Goal: Transaction & Acquisition: Purchase product/service

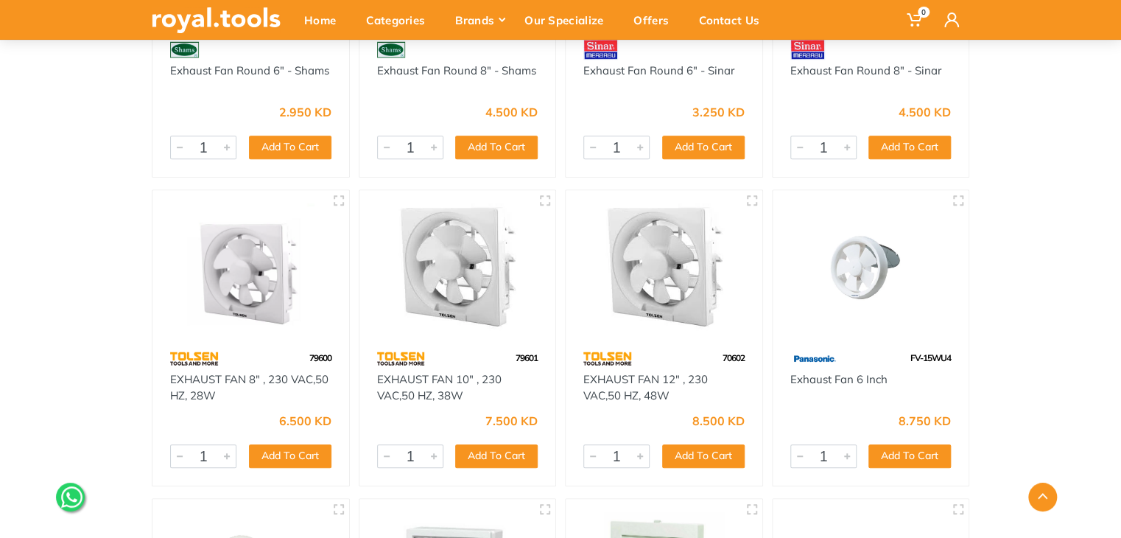
click at [942, 289] on img at bounding box center [871, 266] width 170 height 127
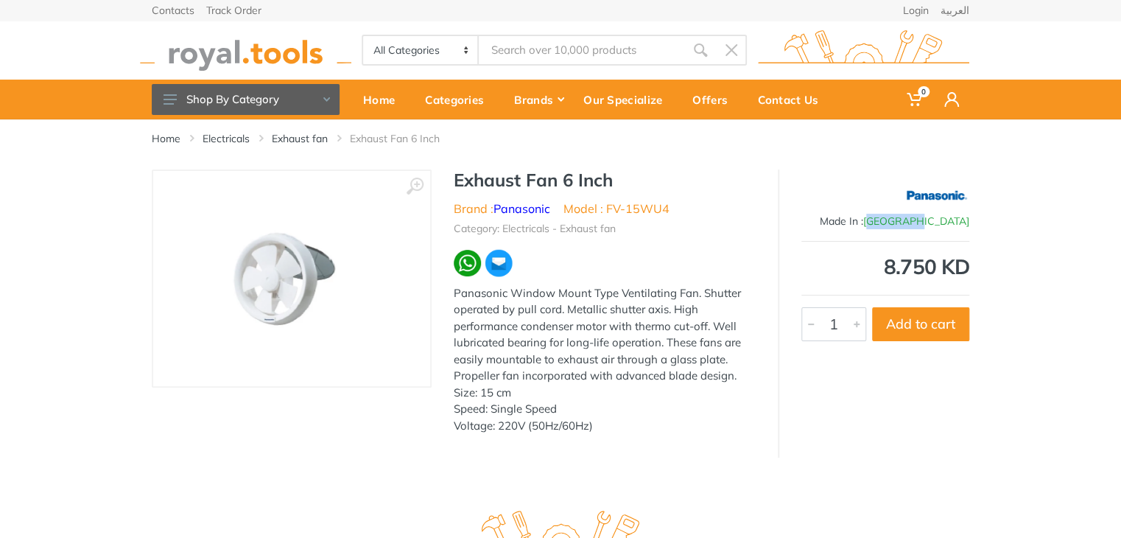
drag, startPoint x: 931, startPoint y: 222, endPoint x: 978, endPoint y: 219, distance: 47.3
click at [978, 219] on div "‹ › Exhaust Fan 6 Inch Brand : Panasonic Model : FV-15WU4 1" at bounding box center [561, 313] width 840 height 288
drag, startPoint x: 969, startPoint y: 225, endPoint x: 943, endPoint y: 231, distance: 27.2
click at [943, 231] on div "‹ › Exhaust Fan 6 Inch Brand : Panasonic Model : FV-15WU4 1" at bounding box center [561, 313] width 840 height 288
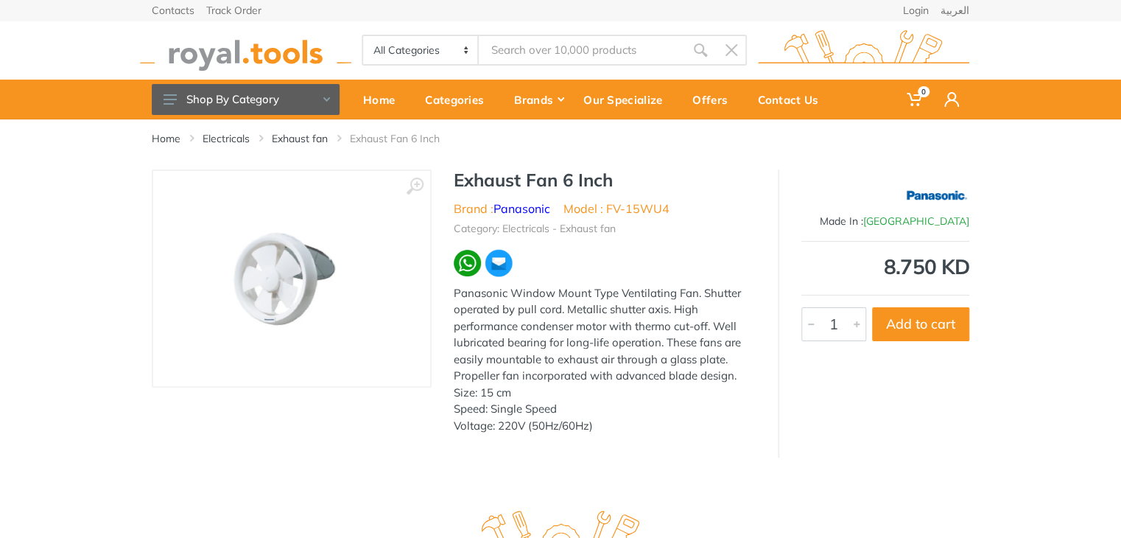
click at [657, 308] on div "Panasonic Window Mount Type Ventilating Fan. Shutter operated by pull cord. Met…" at bounding box center [605, 360] width 302 height 150
